Goal: Transaction & Acquisition: Purchase product/service

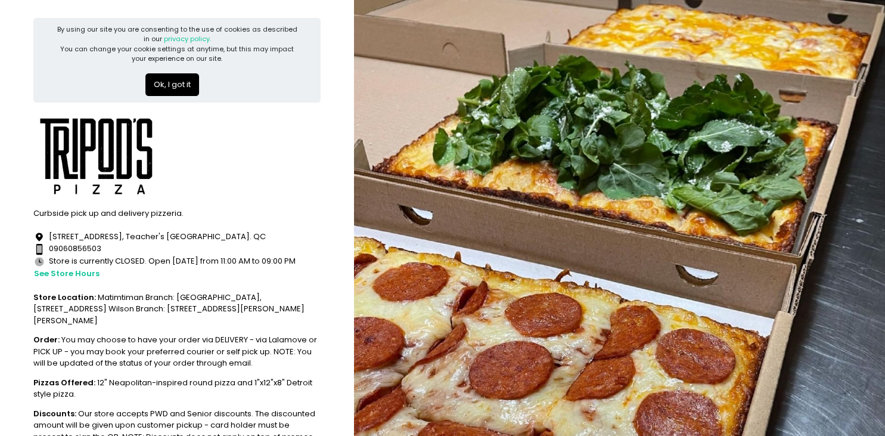
click at [173, 80] on button "Ok, I got it" at bounding box center [172, 84] width 54 height 23
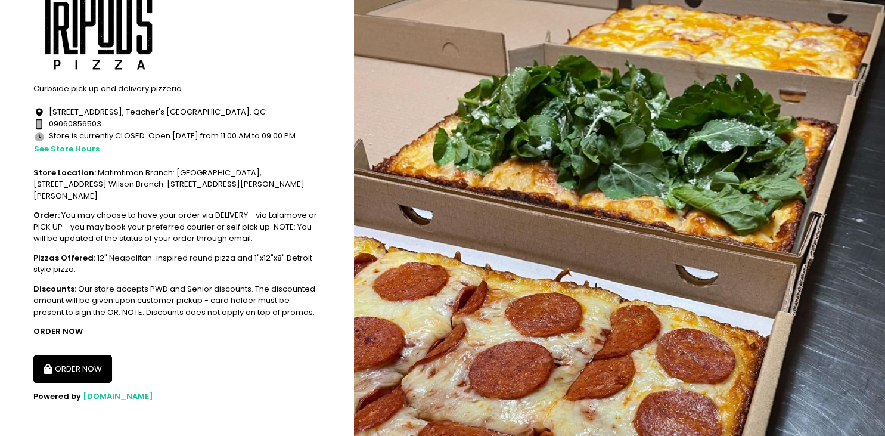
scroll to position [39, 0]
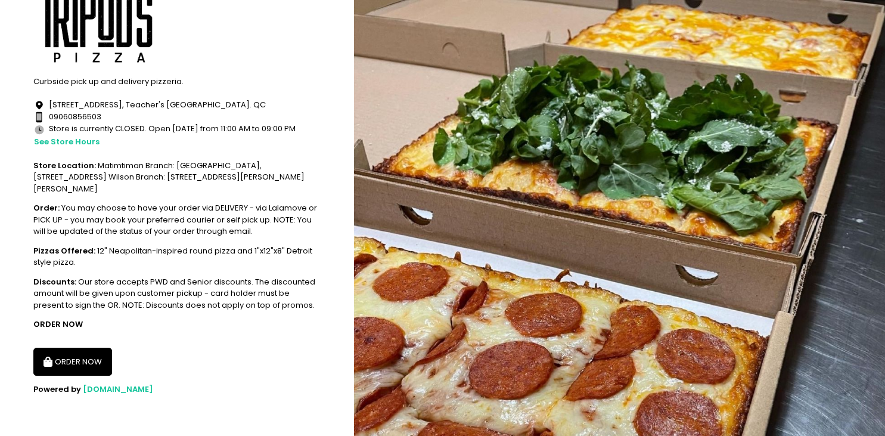
click at [92, 362] on button "ORDER NOW" at bounding box center [72, 362] width 79 height 29
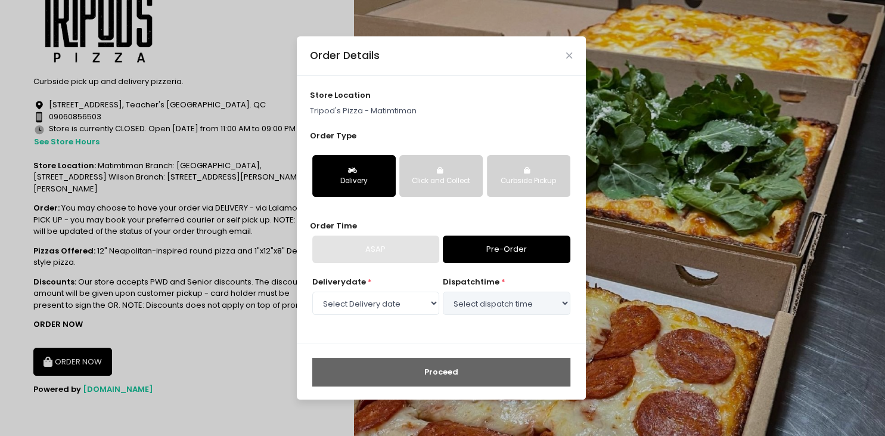
select select "[DATE]"
click at [443, 292] on select "Select dispatch time 11:00 AM - 11:30 AM 11:30 AM - 12:00 PM 12:00 PM - 12:30 P…" at bounding box center [506, 303] width 127 height 23
select select "11:00"
click option "11:00 AM - 11:30 AM" at bounding box center [0, 0] width 0 height 0
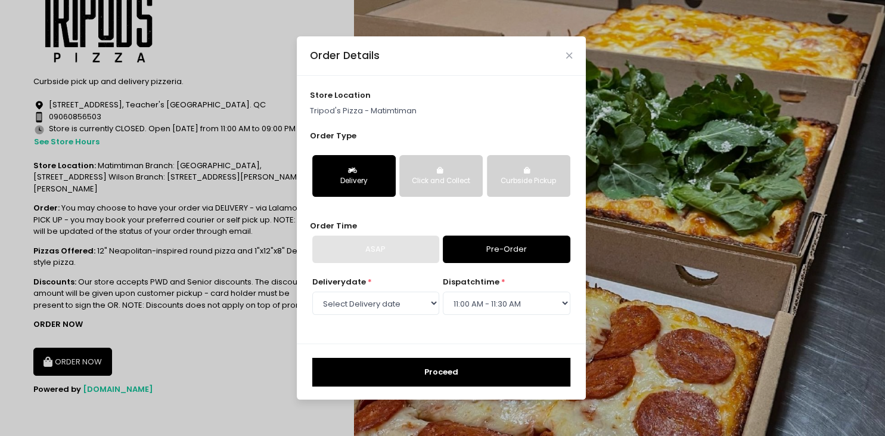
click at [464, 376] on button "Proceed" at bounding box center [441, 372] width 258 height 29
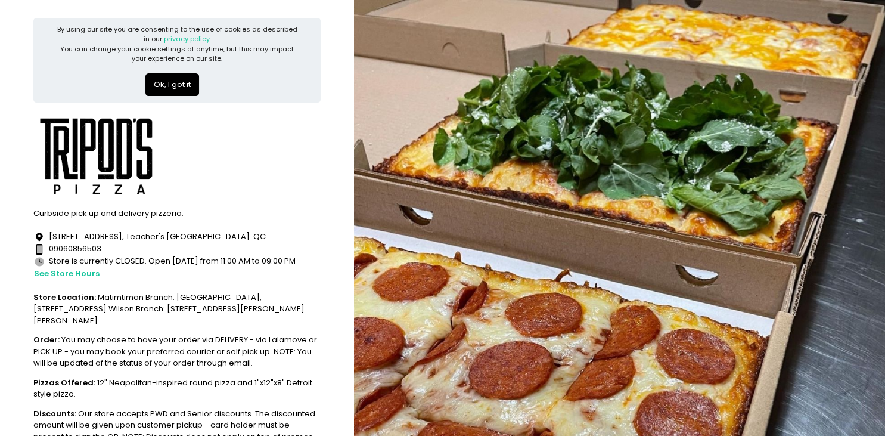
click at [176, 85] on button "Ok, I got it" at bounding box center [172, 84] width 54 height 23
